Goal: Transaction & Acquisition: Purchase product/service

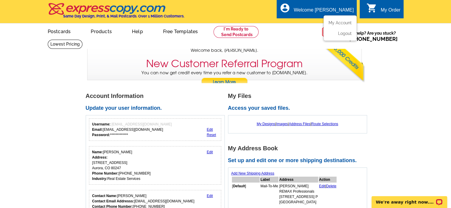
click at [330, 14] on div "Welcome [PERSON_NAME]" at bounding box center [324, 11] width 60 height 8
click at [334, 23] on link "My Account" at bounding box center [338, 22] width 25 height 5
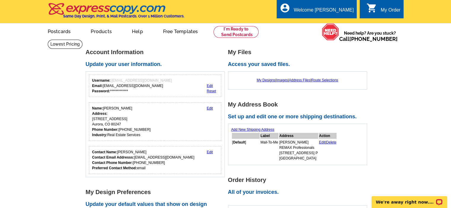
click at [387, 11] on div "My Order" at bounding box center [391, 11] width 20 height 8
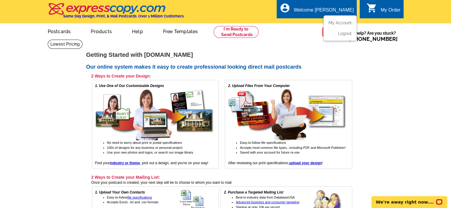
click at [323, 12] on div "Welcome [PERSON_NAME]" at bounding box center [324, 11] width 60 height 8
click at [341, 24] on link "My Account" at bounding box center [338, 22] width 25 height 5
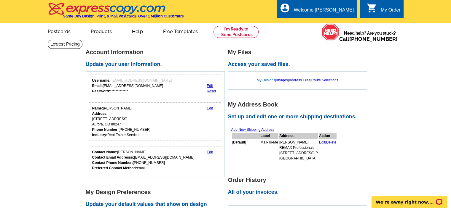
click at [261, 80] on link "My Designs" at bounding box center [266, 80] width 19 height 4
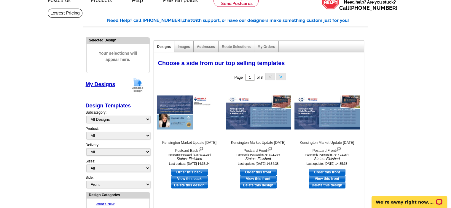
scroll to position [32, 0]
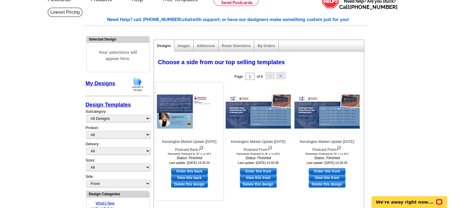
drag, startPoint x: 167, startPoint y: 154, endPoint x: 214, endPoint y: 154, distance: 46.8
click at [214, 154] on div "Panoramic Postcard (5.75" x 11.25")" at bounding box center [189, 154] width 65 height 3
copy div "Panoramic Postcard (5.75" x 11.25")"
click at [176, 124] on img at bounding box center [189, 112] width 65 height 34
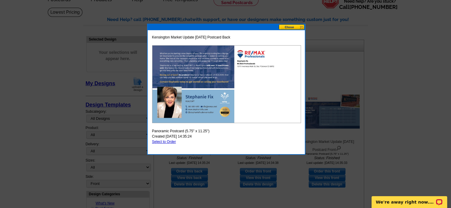
click at [299, 28] on button at bounding box center [292, 27] width 26 height 6
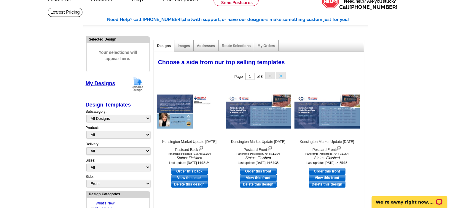
click at [299, 28] on hr at bounding box center [225, 26] width 285 height 3
click at [262, 47] on link "My Orders" at bounding box center [265, 46] width 17 height 4
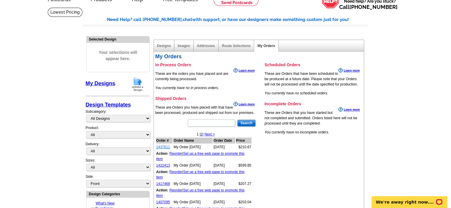
click at [164, 147] on link "1437611" at bounding box center [163, 147] width 14 height 4
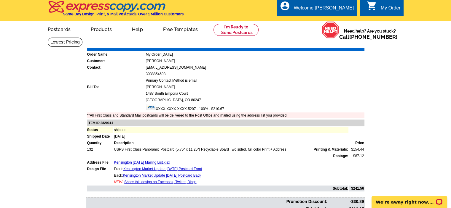
scroll to position [1, 0]
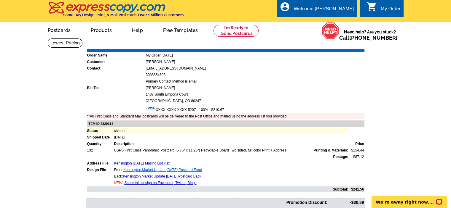
click at [176, 168] on link "Kensington Market Update JAN 2024 Postcard Front" at bounding box center [162, 170] width 79 height 4
click at [59, 31] on link "Postcards" at bounding box center [58, 30] width 41 height 14
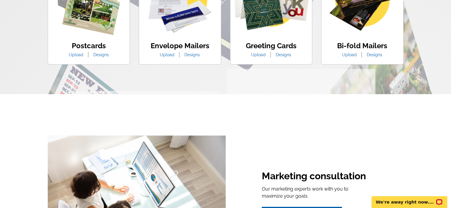
scroll to position [418, 0]
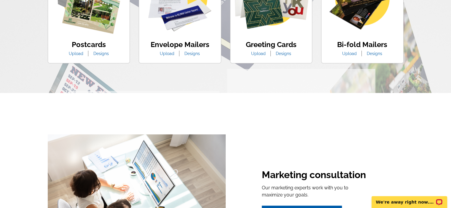
click at [100, 55] on link "Designs" at bounding box center [101, 53] width 24 height 5
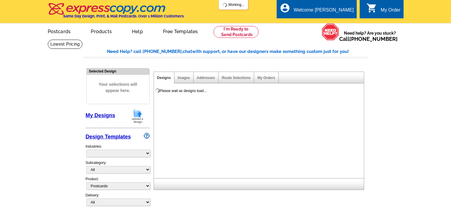
select select "1"
select select "971"
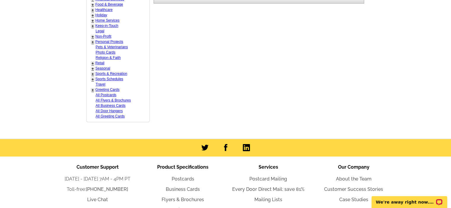
scroll to position [342, 0]
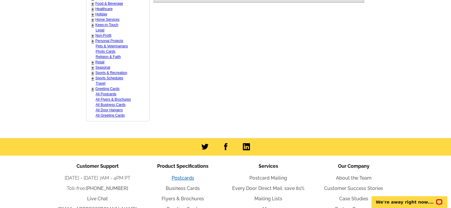
click at [187, 177] on link "Postcards" at bounding box center [183, 178] width 23 height 6
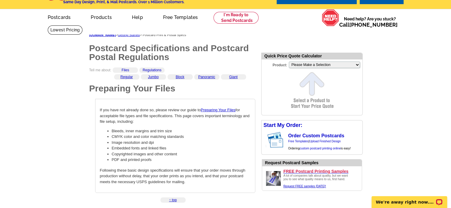
scroll to position [15, 0]
click at [210, 77] on link "Panoramic" at bounding box center [206, 77] width 17 height 4
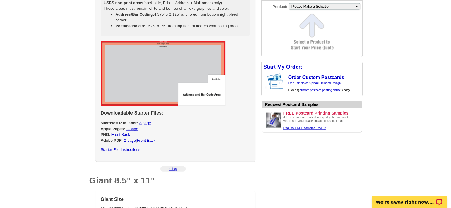
scroll to position [1271, 0]
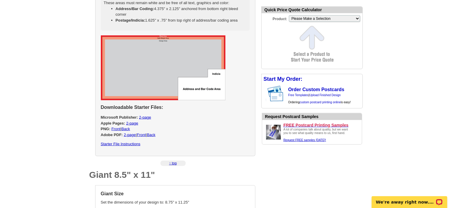
click at [128, 144] on link "Starter File Instructions" at bounding box center [121, 144] width 40 height 4
select select "3"
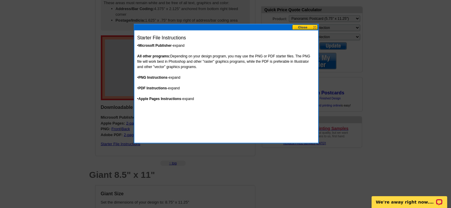
click at [316, 25] on button at bounding box center [305, 28] width 26 height 6
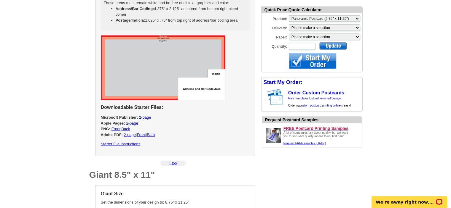
click at [130, 143] on link "Starter File Instructions" at bounding box center [121, 144] width 40 height 4
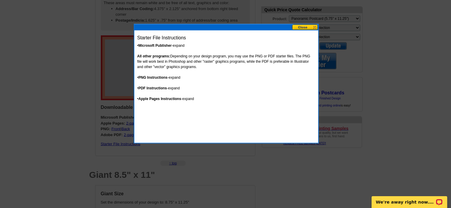
click at [178, 77] on link "expand" at bounding box center [175, 78] width 12 height 4
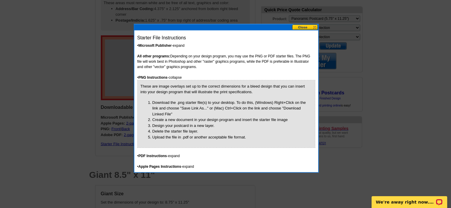
click at [314, 25] on button at bounding box center [305, 28] width 26 height 6
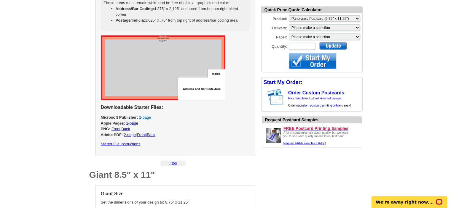
click at [145, 115] on link "2-page" at bounding box center [145, 117] width 12 height 4
